Goal: Find specific page/section: Find specific page/section

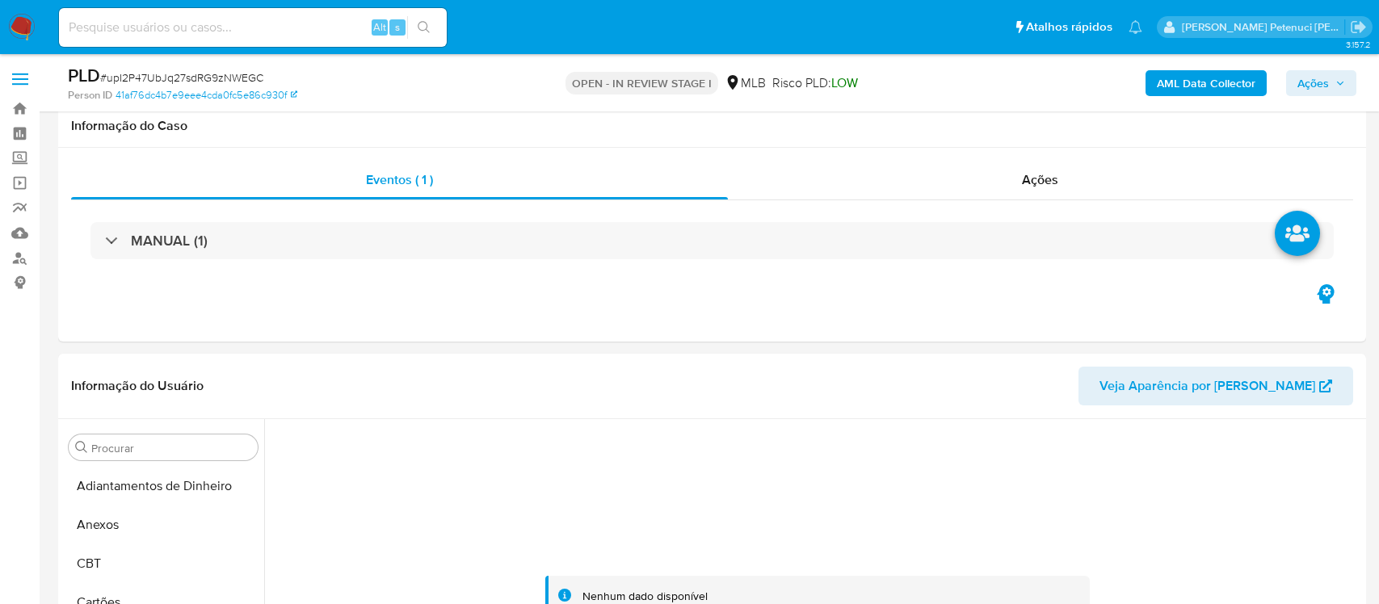
select select "10"
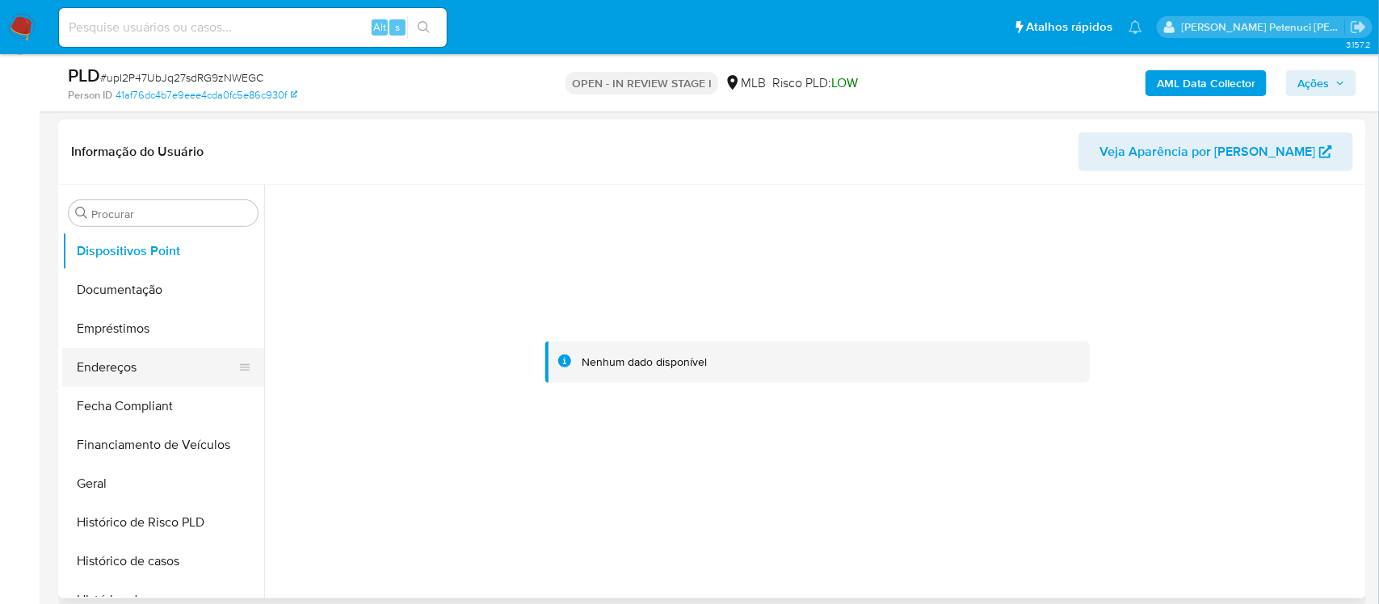
scroll to position [315, 0]
click at [145, 354] on button "Endereços" at bounding box center [156, 363] width 189 height 39
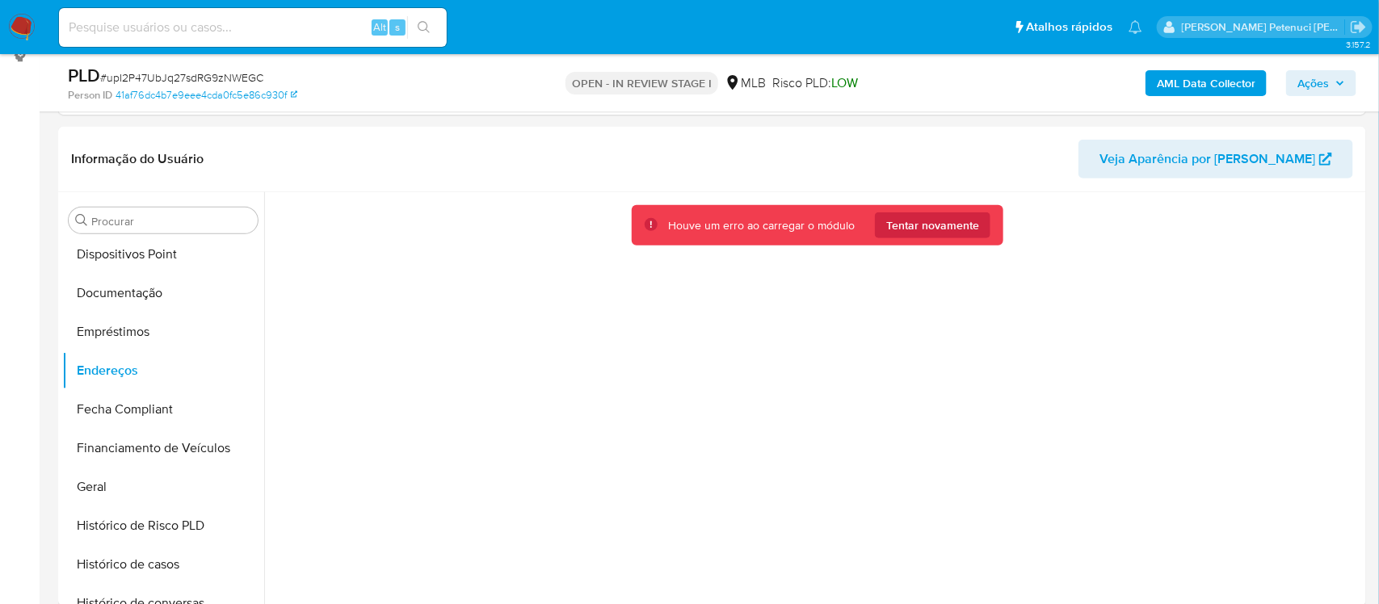
scroll to position [240, 0]
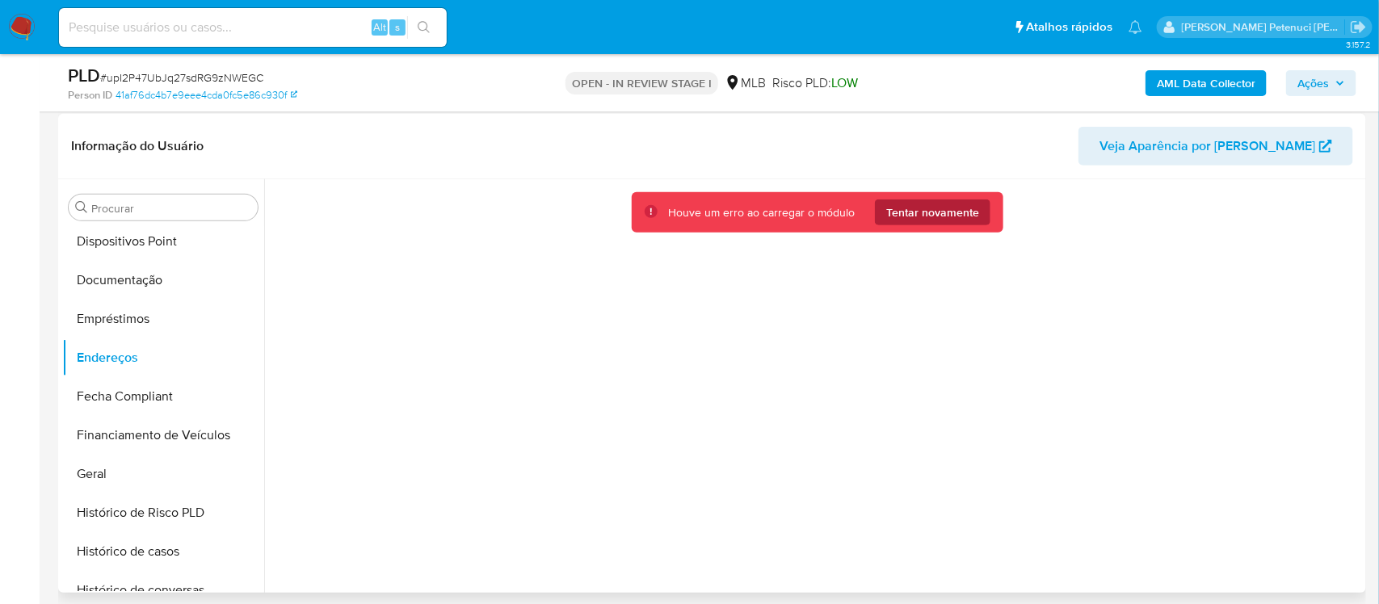
click at [929, 208] on span "Tentar novamente" at bounding box center [932, 213] width 93 height 26
